Goal: Transaction & Acquisition: Purchase product/service

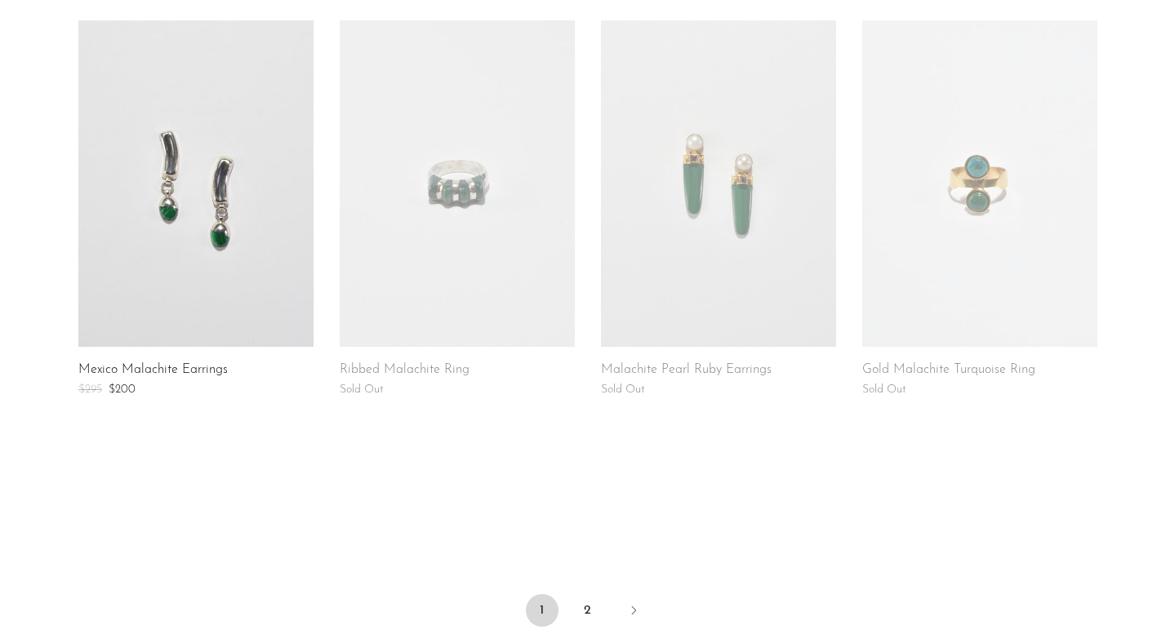
scroll to position [1181, 0]
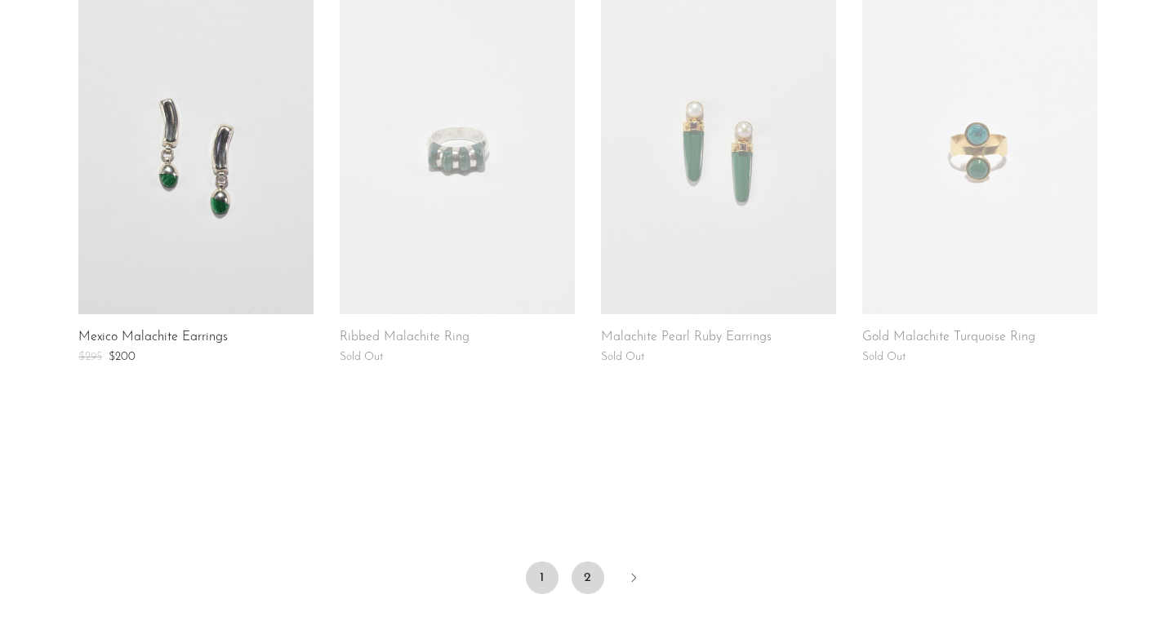
click at [594, 585] on link "2" at bounding box center [588, 578] width 33 height 33
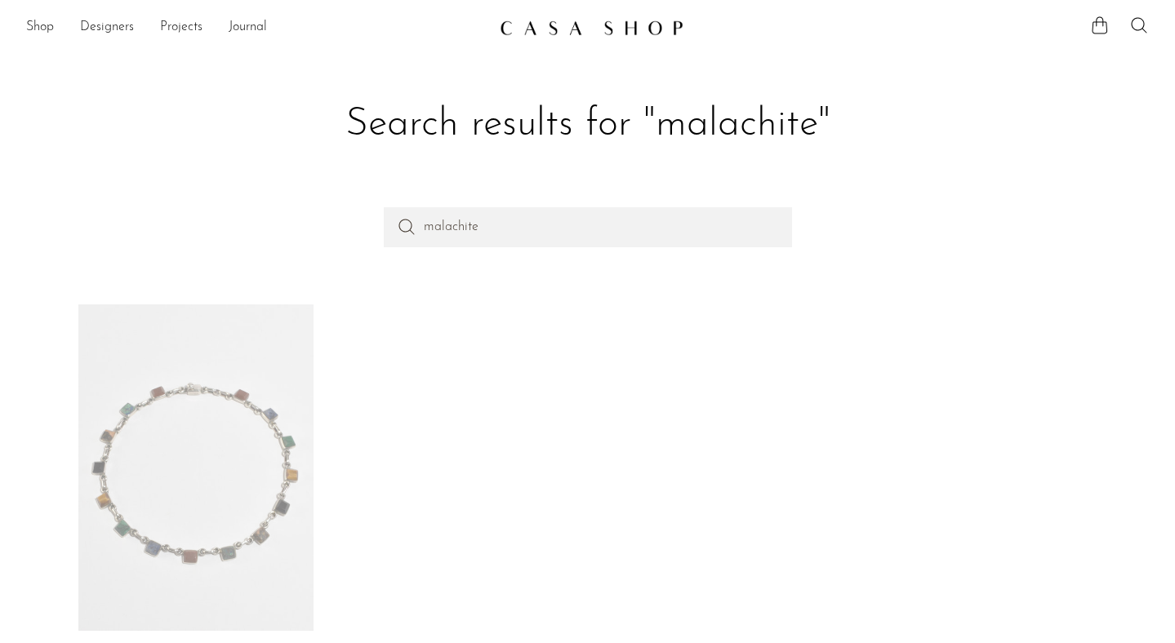
scroll to position [252, 0]
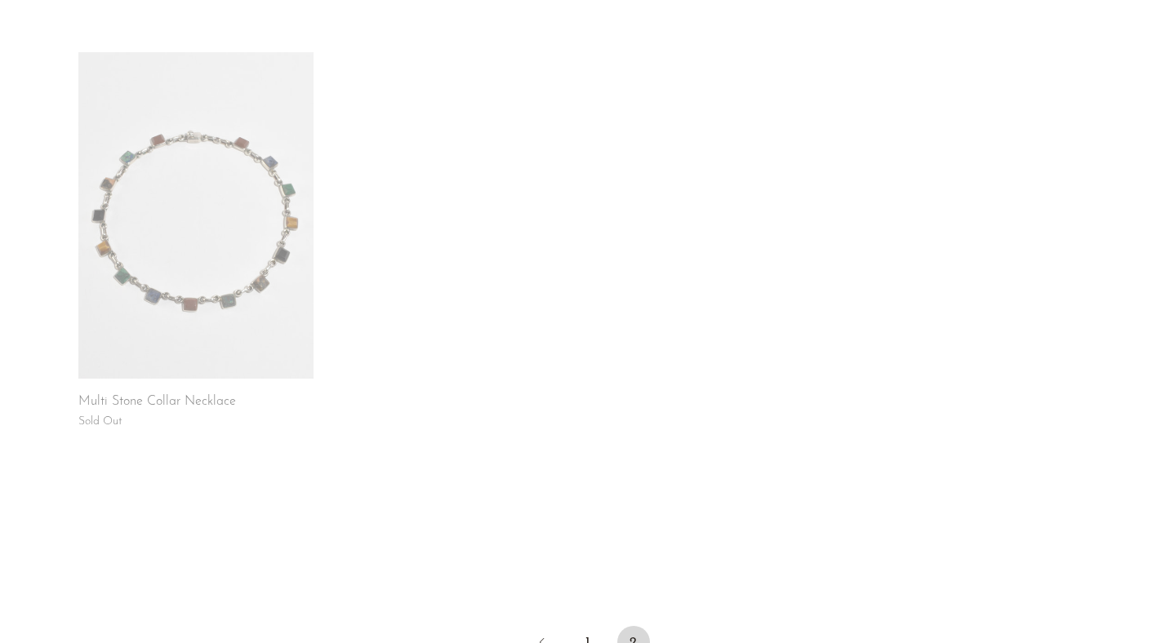
click at [287, 337] on link at bounding box center [195, 215] width 235 height 327
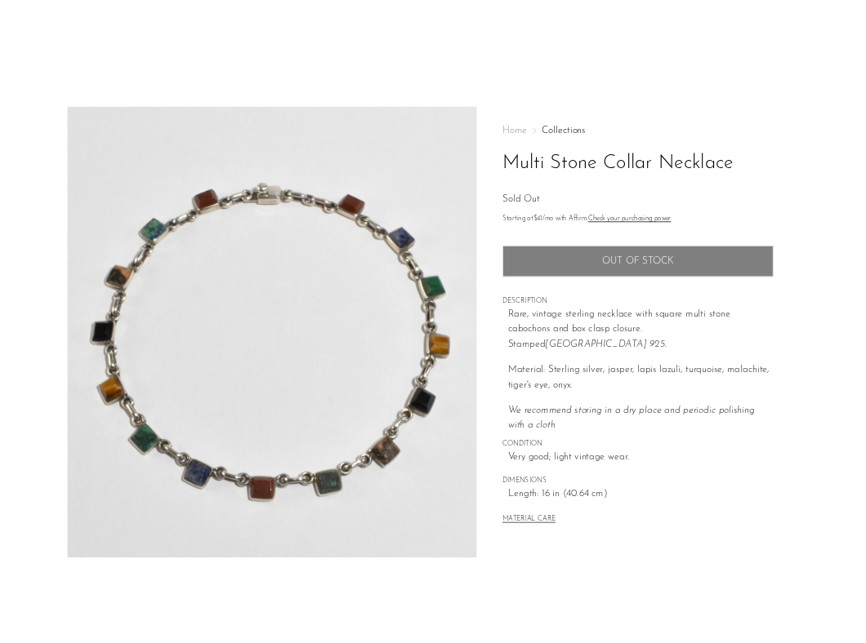
scroll to position [47, 0]
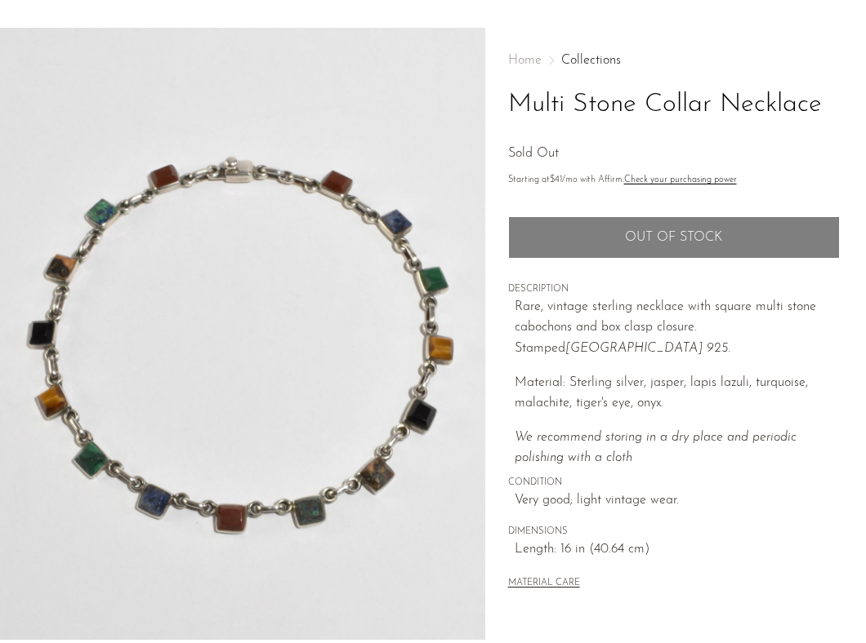
drag, startPoint x: 487, startPoint y: 407, endPoint x: 955, endPoint y: 567, distance: 494.5
click at [0, 0] on main "Multi Stone Collar Necklace Sold Out" at bounding box center [433, 425] width 866 height 860
